Goal: Information Seeking & Learning: Learn about a topic

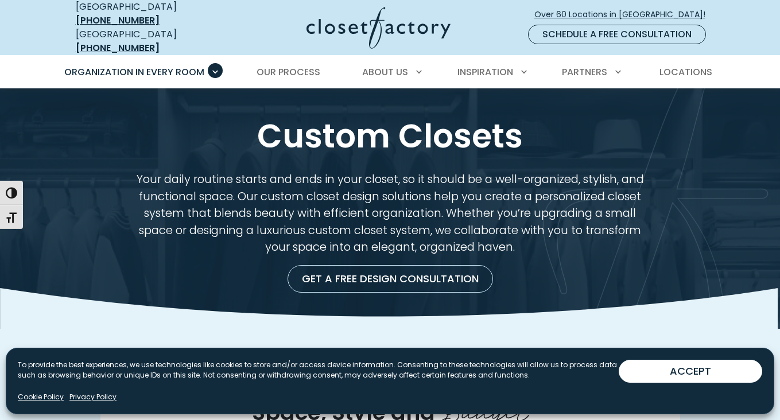
scroll to position [489, 0]
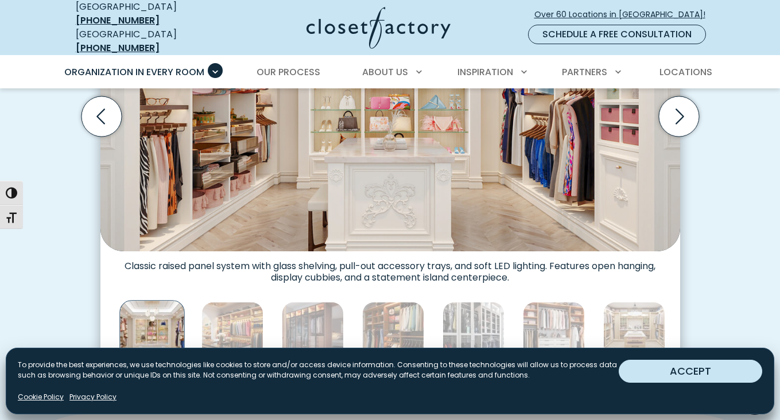
click at [728, 374] on button "ACCEPT" at bounding box center [691, 371] width 144 height 23
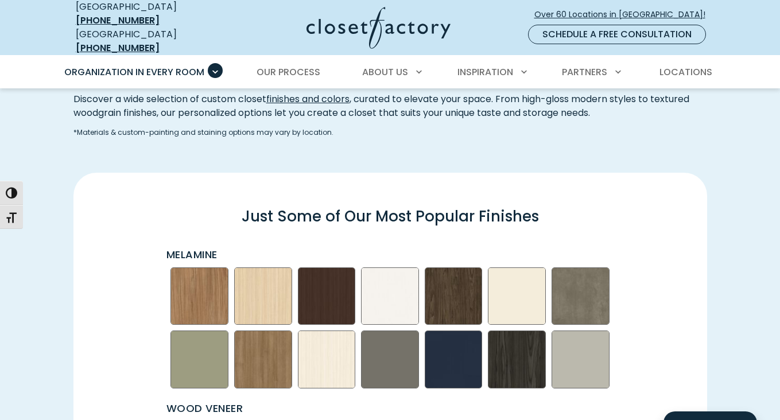
scroll to position [1561, 0]
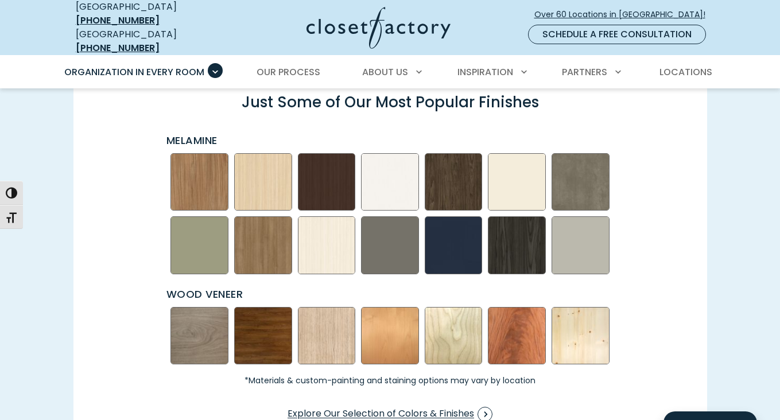
click at [323, 174] on img "Swatch Grid" at bounding box center [327, 182] width 58 height 58
click at [332, 175] on img "Swatch Grid" at bounding box center [327, 182] width 58 height 58
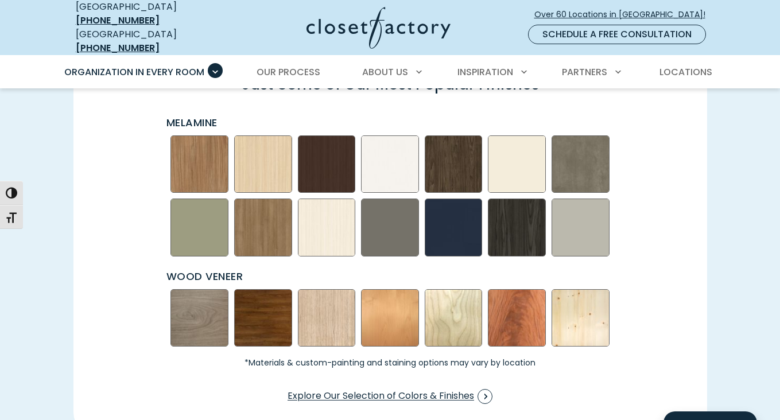
scroll to position [1609, 0]
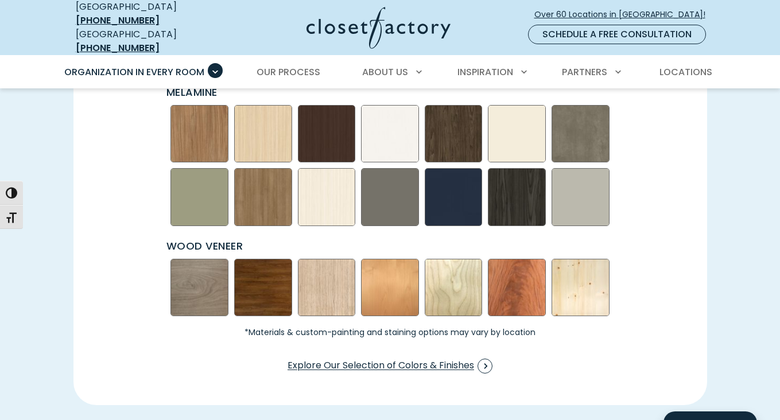
click at [274, 288] on img "Swatch Grid" at bounding box center [263, 288] width 58 height 58
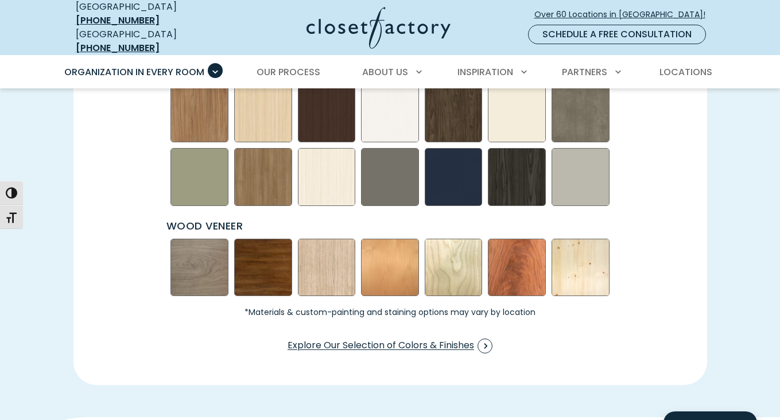
scroll to position [1693, 0]
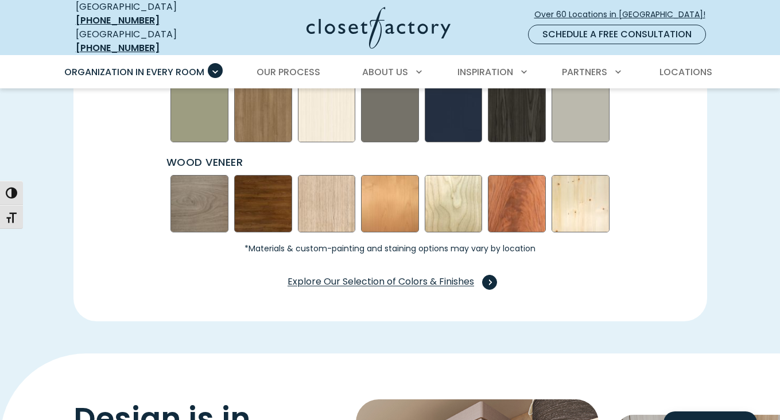
click at [353, 276] on span "Explore Our Selection of Colors & Finishes" at bounding box center [390, 282] width 205 height 15
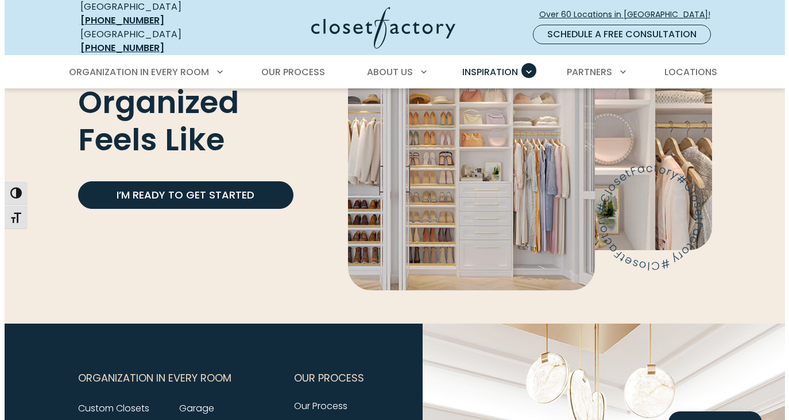
scroll to position [3039, 0]
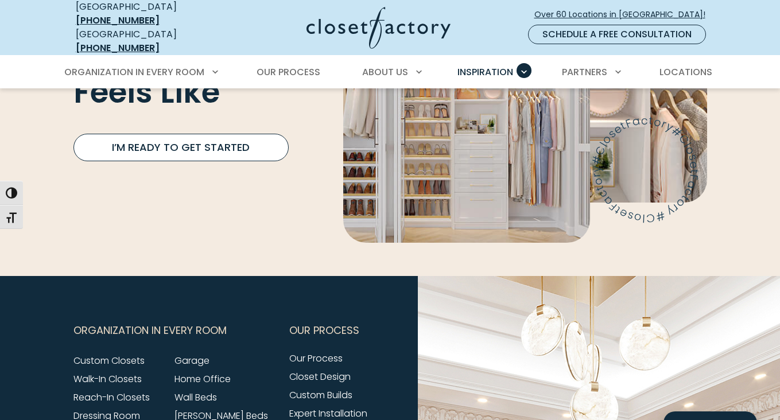
click at [208, 148] on link "I’m Ready to Get Started" at bounding box center [180, 148] width 215 height 28
